Goal: Task Accomplishment & Management: Manage account settings

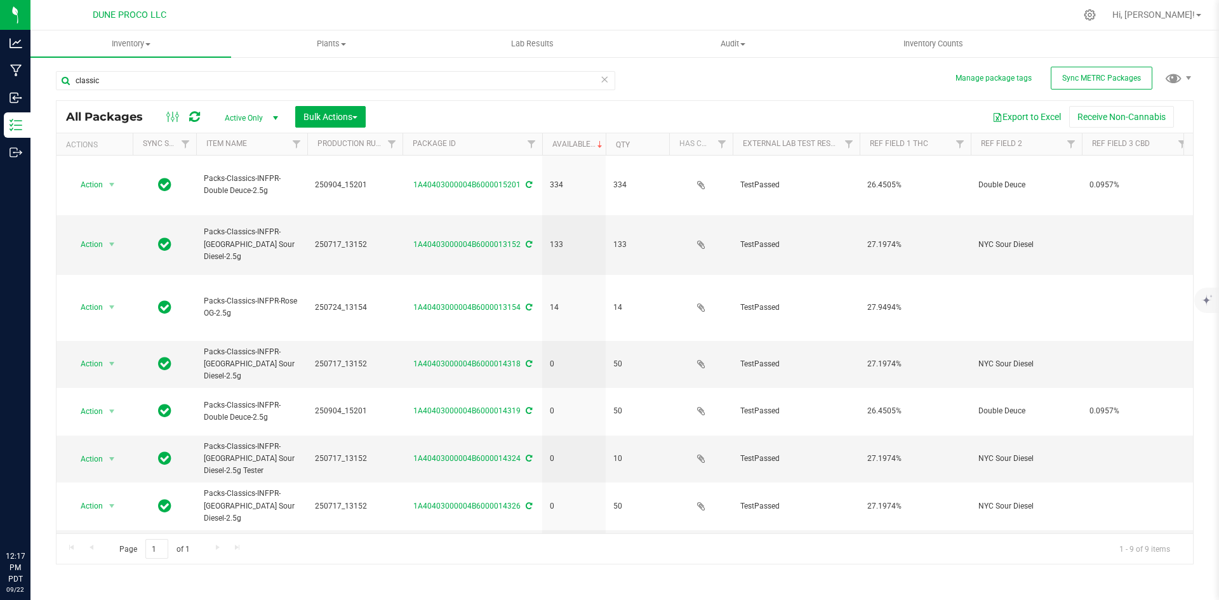
click at [50, 86] on div "Manage package tags Sync METRC Packages classic All Packages Active Only Active…" at bounding box center [624, 249] width 1189 height 387
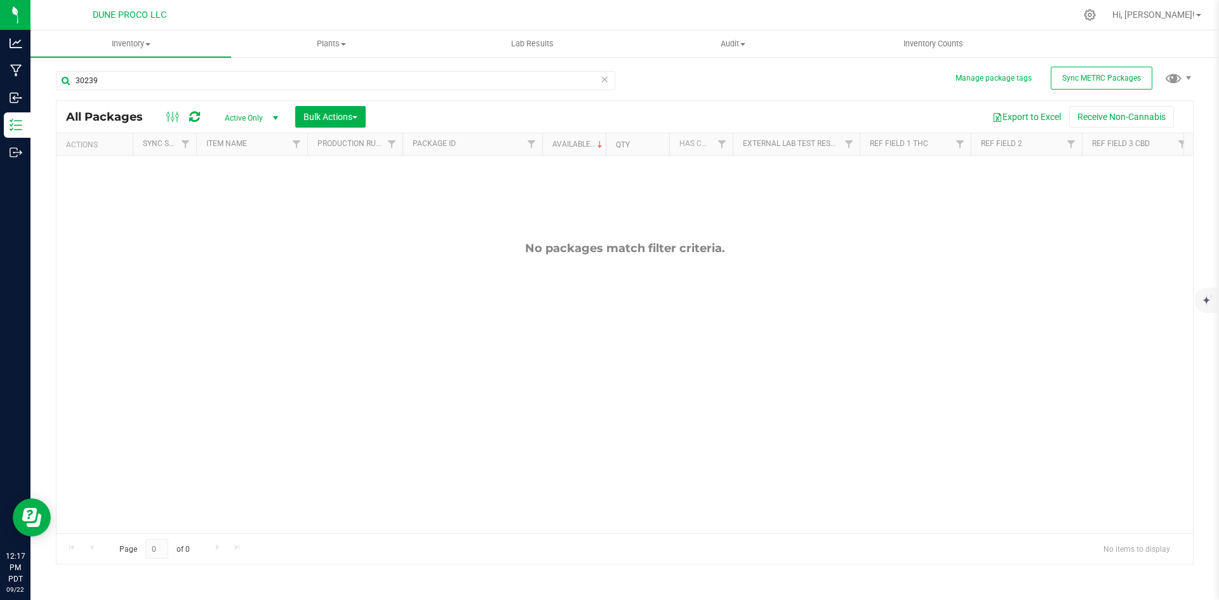
type input "30239"
click at [237, 110] on span "Active Only" at bounding box center [249, 118] width 70 height 18
click at [230, 192] on li "All" at bounding box center [248, 194] width 69 height 19
click at [604, 79] on icon at bounding box center [604, 78] width 9 height 15
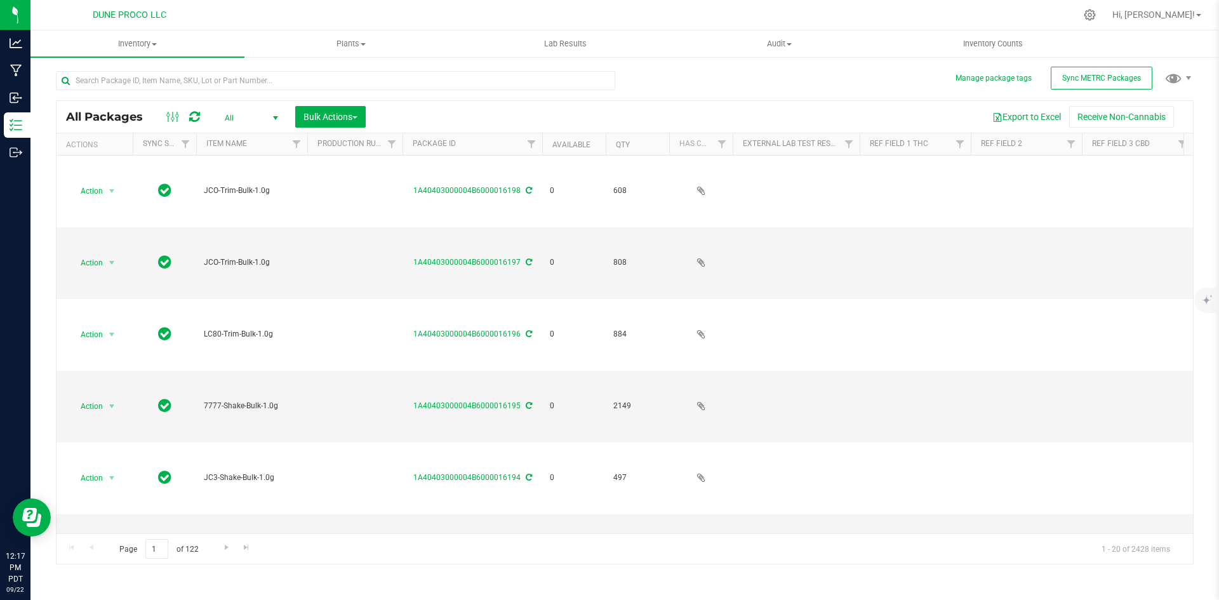
click at [352, 69] on div at bounding box center [340, 80] width 569 height 41
click at [345, 77] on input "text" at bounding box center [335, 80] width 559 height 19
click at [1180, 15] on span "Hi, [PERSON_NAME]!" at bounding box center [1153, 15] width 83 height 10
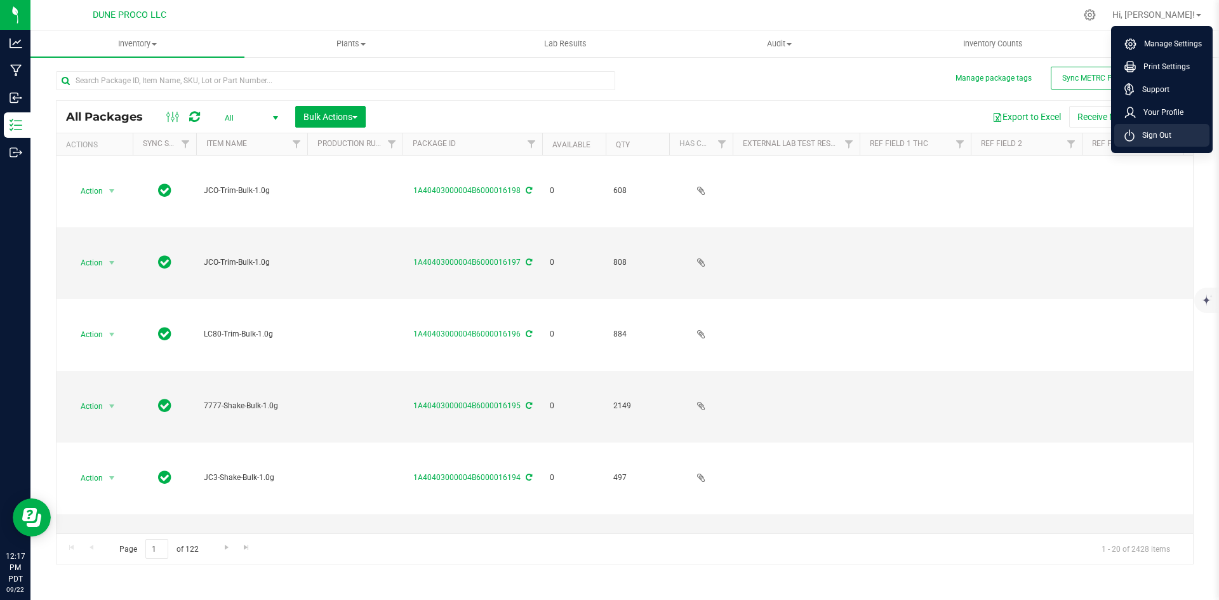
click at [1165, 130] on span "Sign Out" at bounding box center [1153, 135] width 37 height 13
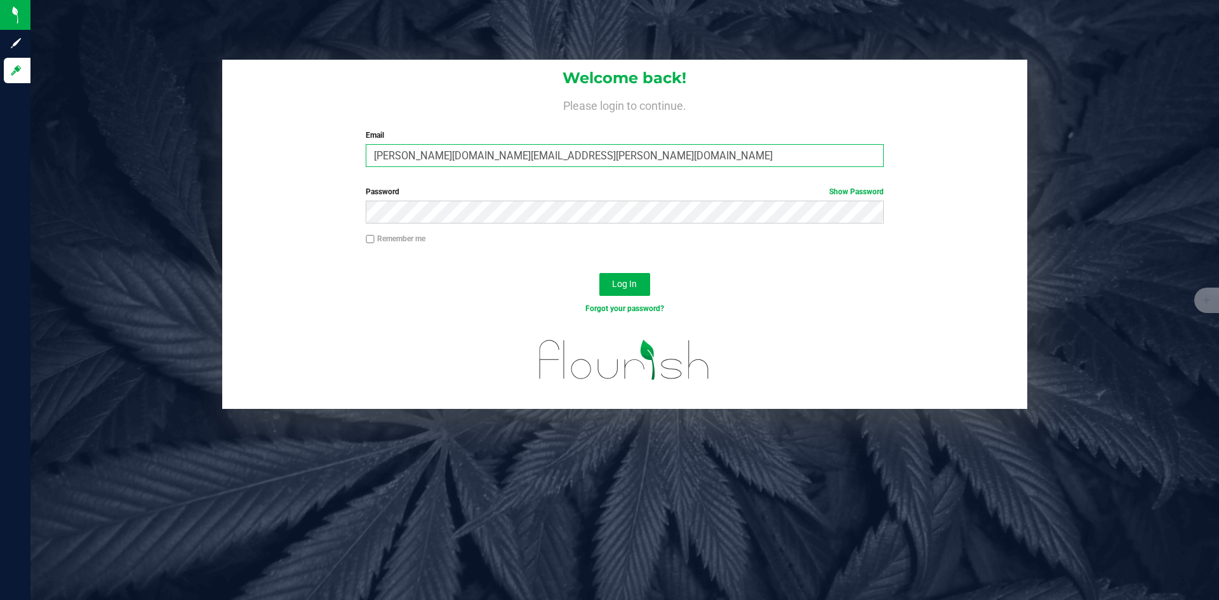
click at [447, 166] on input "[PERSON_NAME][DOMAIN_NAME][EMAIL_ADDRESS][PERSON_NAME][DOMAIN_NAME]" at bounding box center [624, 155] width 517 height 23
type input "[PERSON_NAME][EMAIL_ADDRESS][PERSON_NAME][DOMAIN_NAME]"
click at [599, 273] on button "Log In" at bounding box center [624, 284] width 51 height 23
